Goal: Browse casually

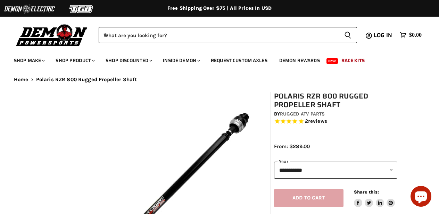
select select "******"
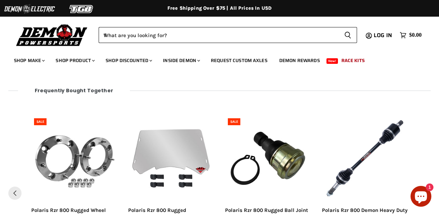
scroll to position [877, 0]
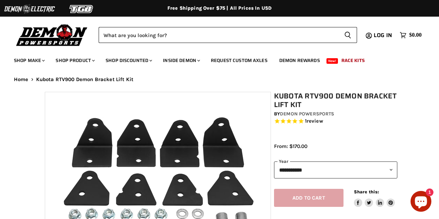
select select "******"
